Goal: Transaction & Acquisition: Book appointment/travel/reservation

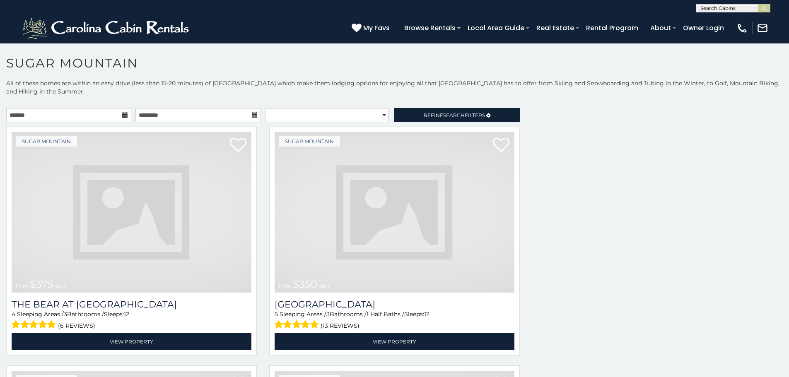
scroll to position [3, 0]
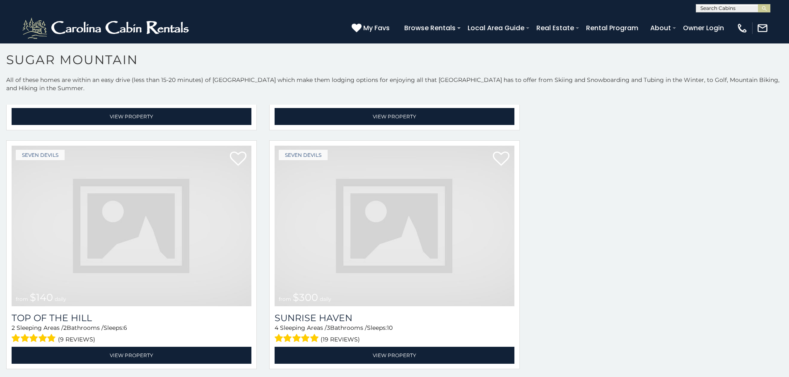
scroll to position [3269, 0]
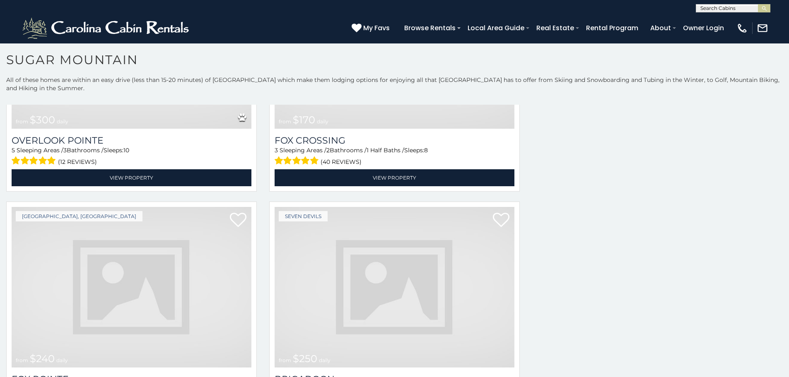
click at [298, 351] on span "from $250 daily" at bounding box center [305, 359] width 60 height 17
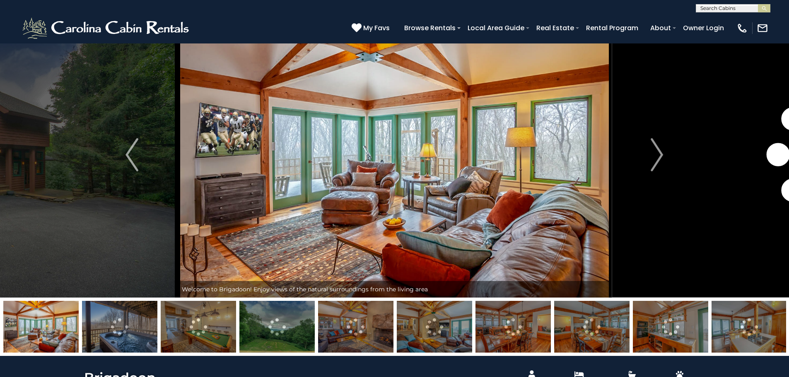
scroll to position [34, 0]
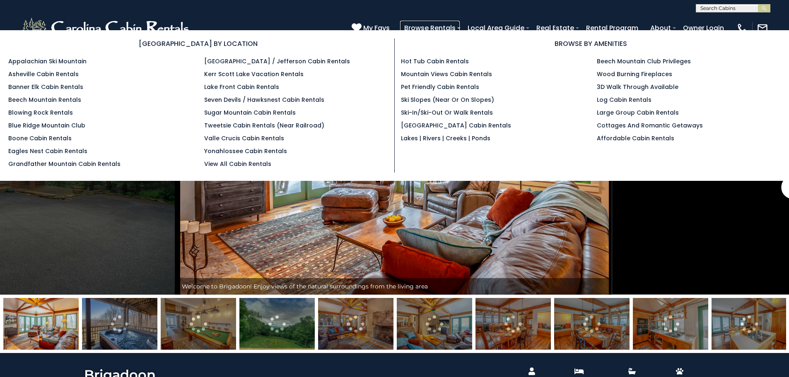
click at [460, 27] on link "Browse Rentals" at bounding box center [430, 28] width 60 height 15
